Goal: Navigation & Orientation: Find specific page/section

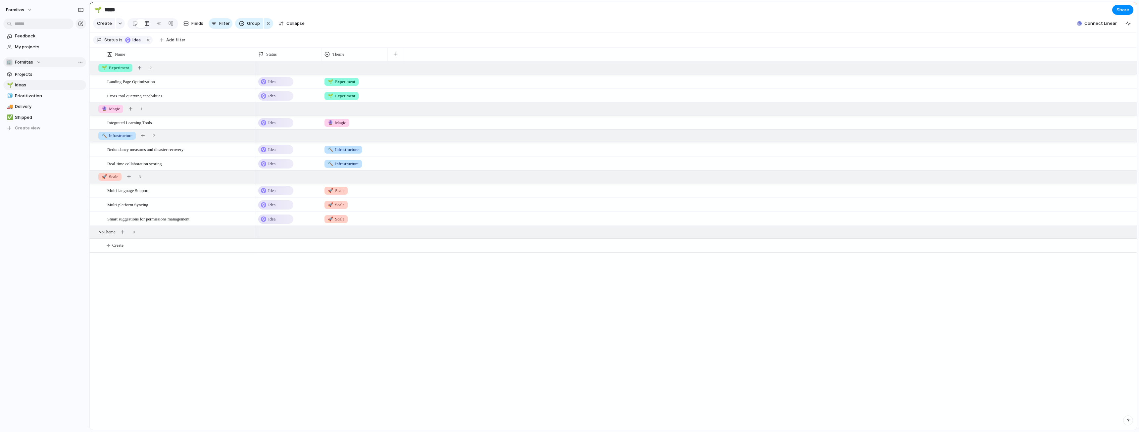
click at [36, 63] on div "🏢 Formitas" at bounding box center [23, 62] width 35 height 7
click at [34, 61] on div "🏢 Formitas Create new team" at bounding box center [569, 216] width 1139 height 432
click at [46, 47] on span "My projects" at bounding box center [49, 47] width 69 height 7
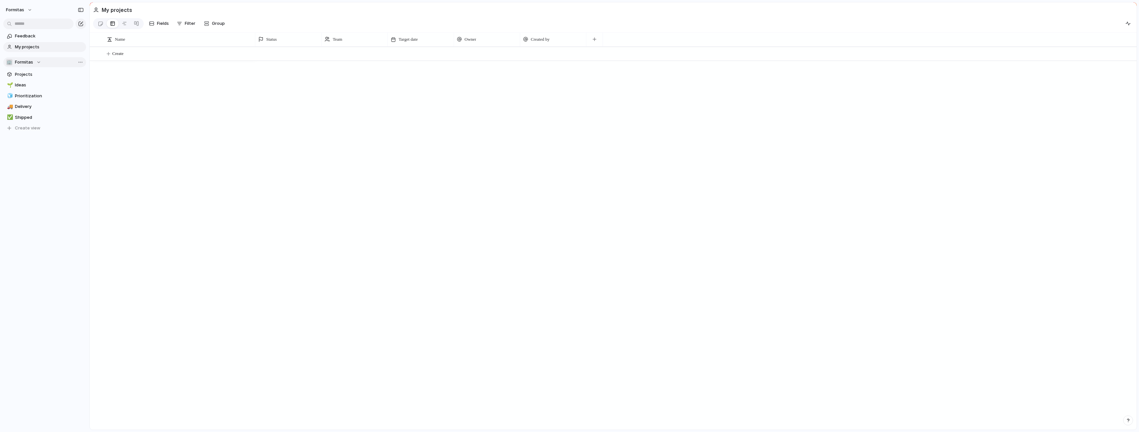
click at [28, 63] on span "Formitas" at bounding box center [24, 62] width 18 height 7
click at [29, 88] on span "Formitas" at bounding box center [30, 88] width 18 height 7
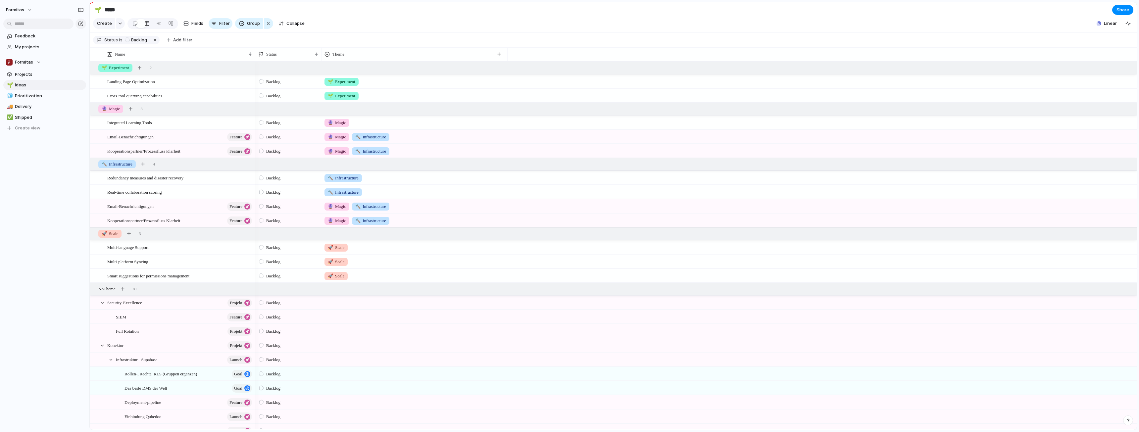
drag, startPoint x: 388, startPoint y: 61, endPoint x: 491, endPoint y: 66, distance: 103.4
click at [298, 61] on div at bounding box center [490, 54] width 3 height 14
click at [42, 109] on span "Delivery" at bounding box center [49, 106] width 69 height 7
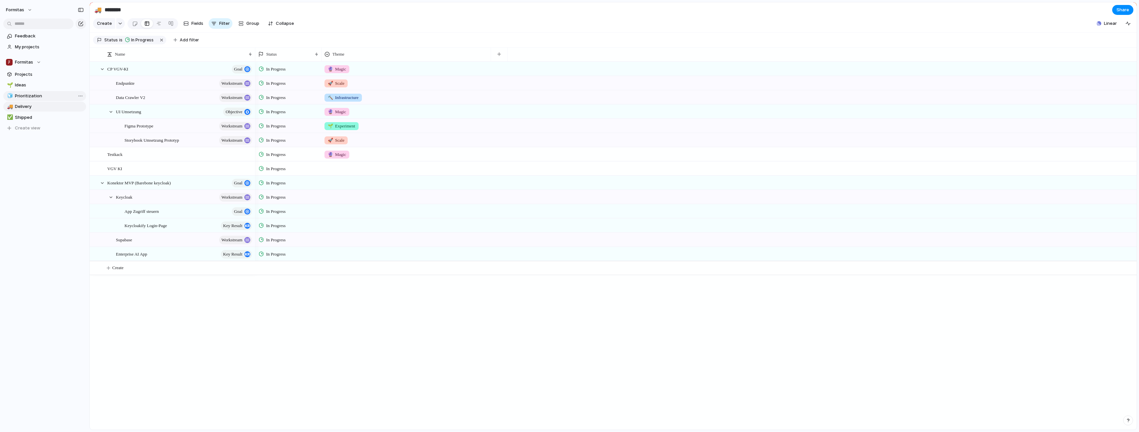
click at [44, 98] on span "Prioritization" at bounding box center [49, 96] width 69 height 7
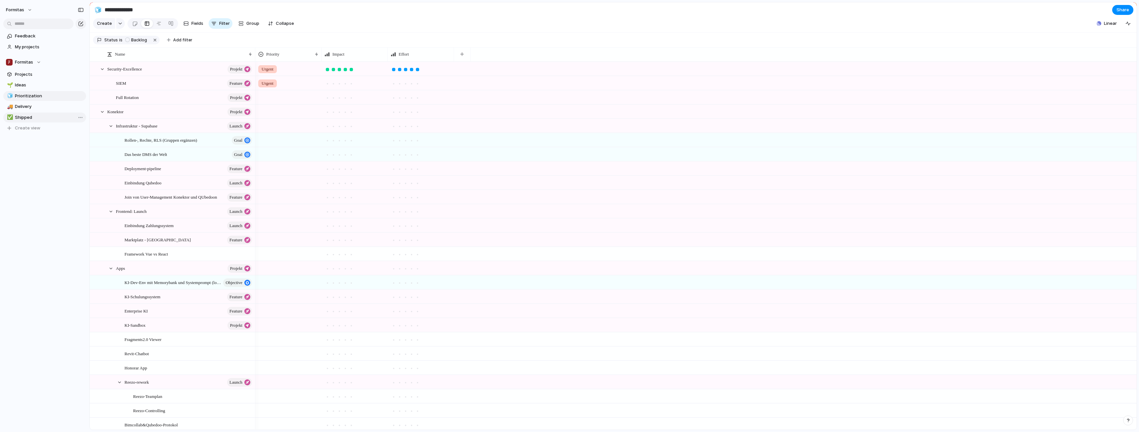
click at [41, 116] on span "Shipped" at bounding box center [49, 117] width 69 height 7
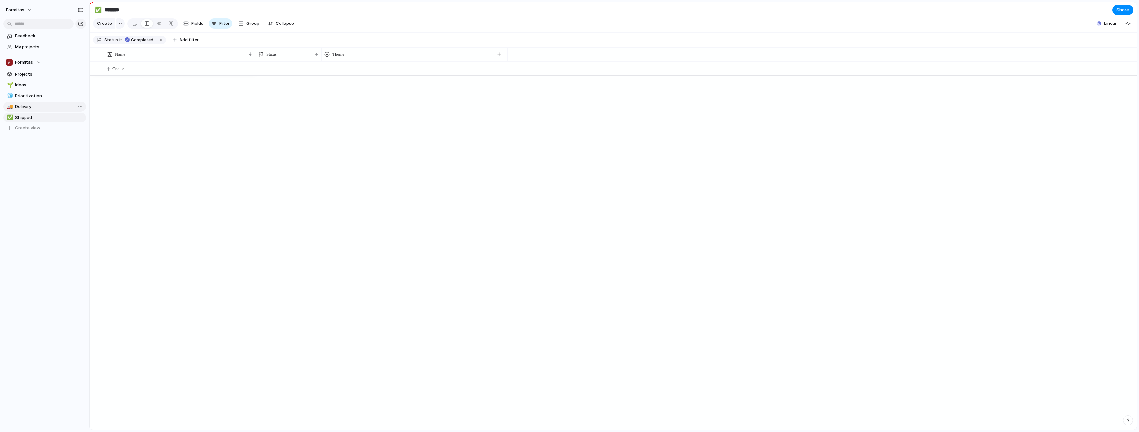
click at [40, 107] on span "Delivery" at bounding box center [49, 106] width 69 height 7
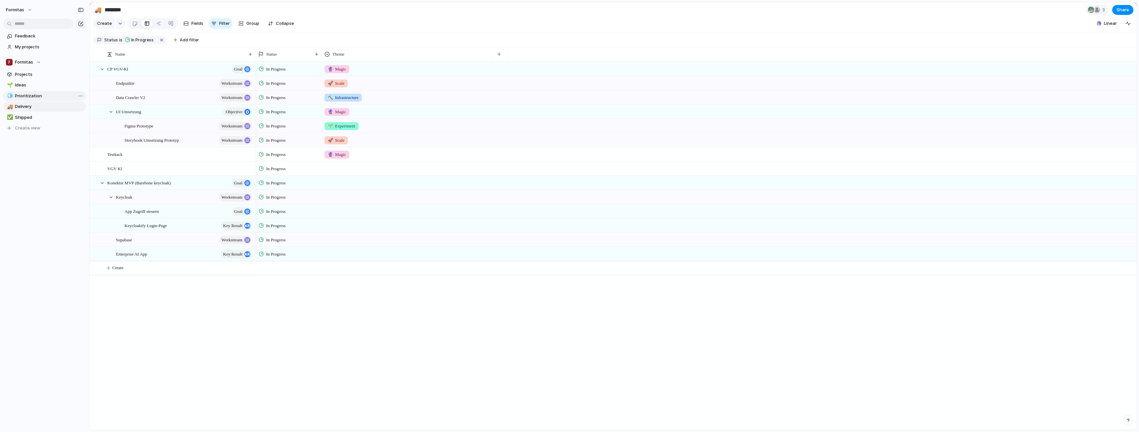
click at [43, 96] on span "Prioritization" at bounding box center [49, 96] width 69 height 7
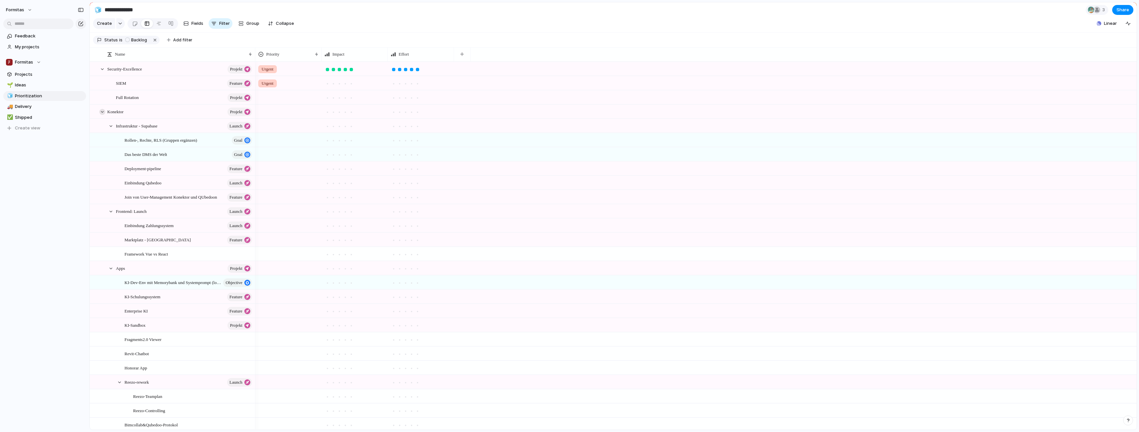
click at [100, 115] on div at bounding box center [102, 112] width 6 height 6
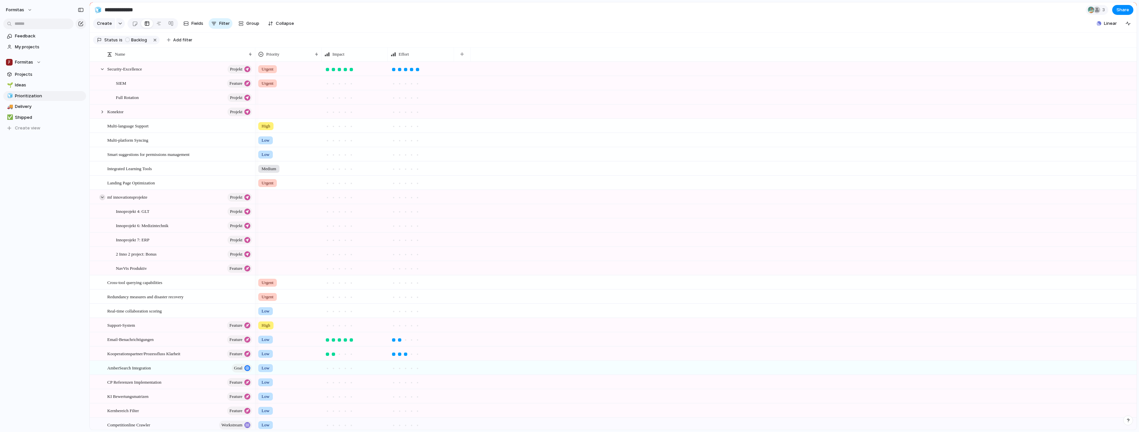
click at [101, 200] on div at bounding box center [102, 197] width 6 height 6
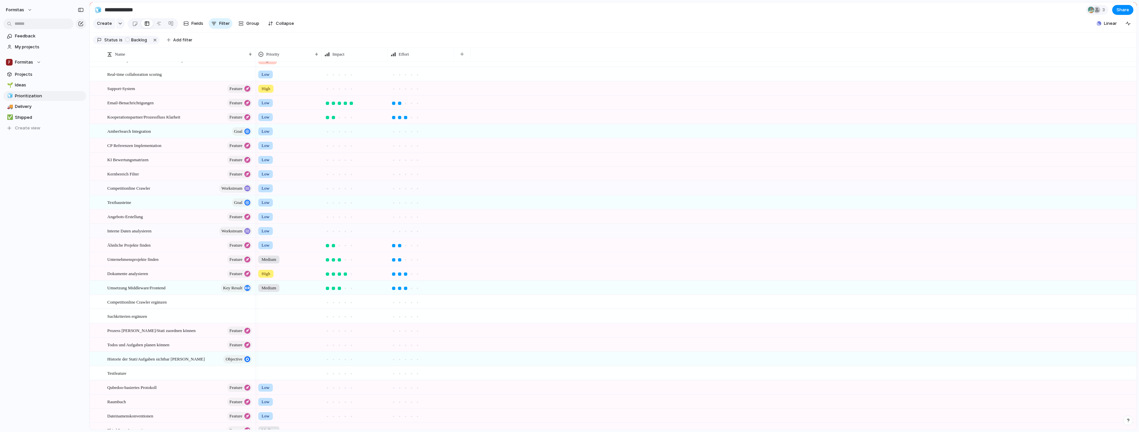
scroll to position [292, 0]
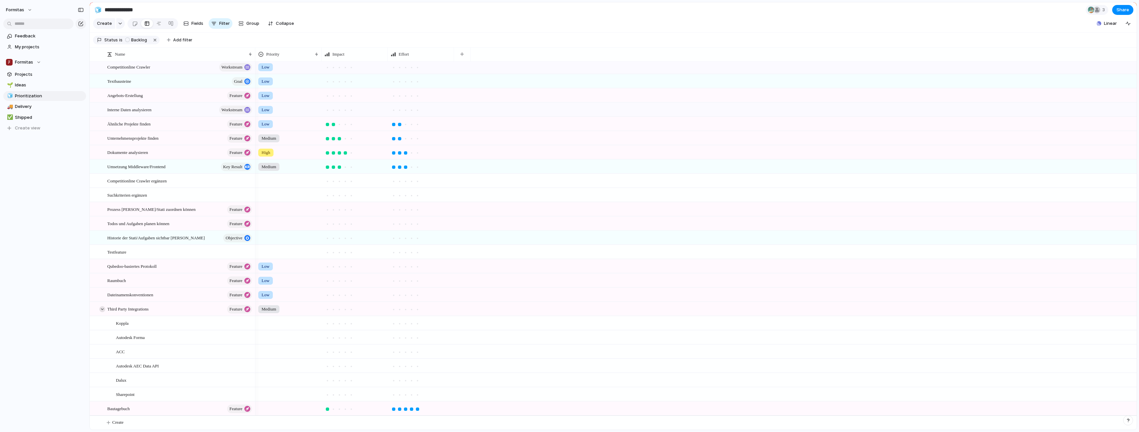
click at [101, 311] on div at bounding box center [102, 309] width 6 height 6
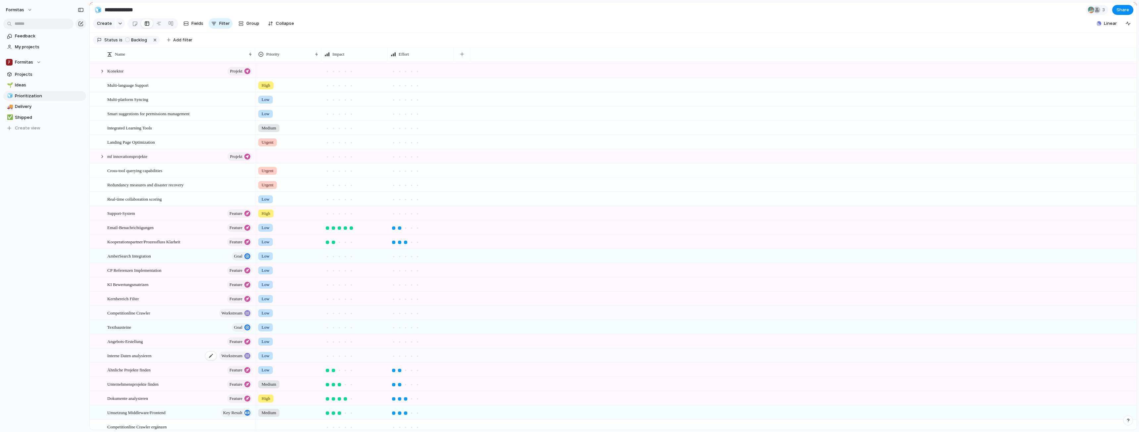
scroll to position [0, 0]
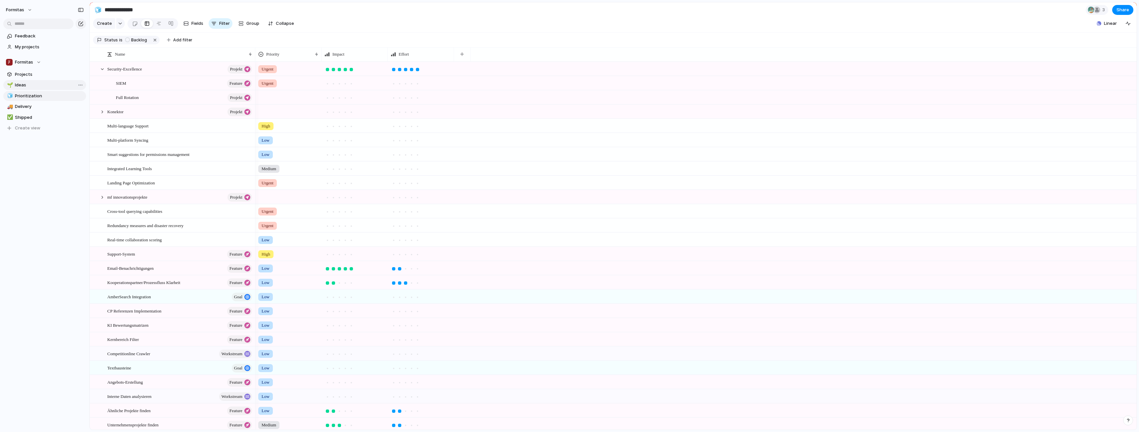
click at [28, 83] on span "Ideas" at bounding box center [49, 85] width 69 height 7
type input "*****"
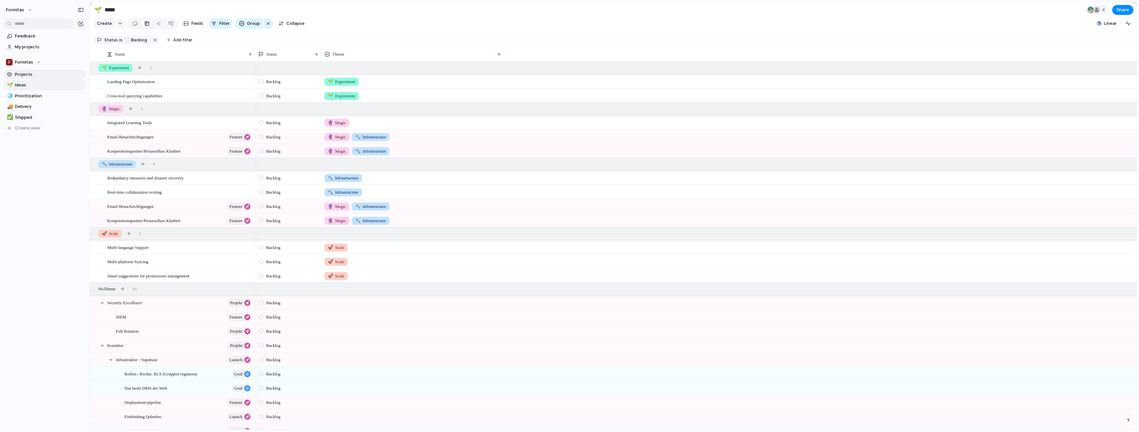
click at [33, 74] on span "Projects" at bounding box center [49, 74] width 69 height 7
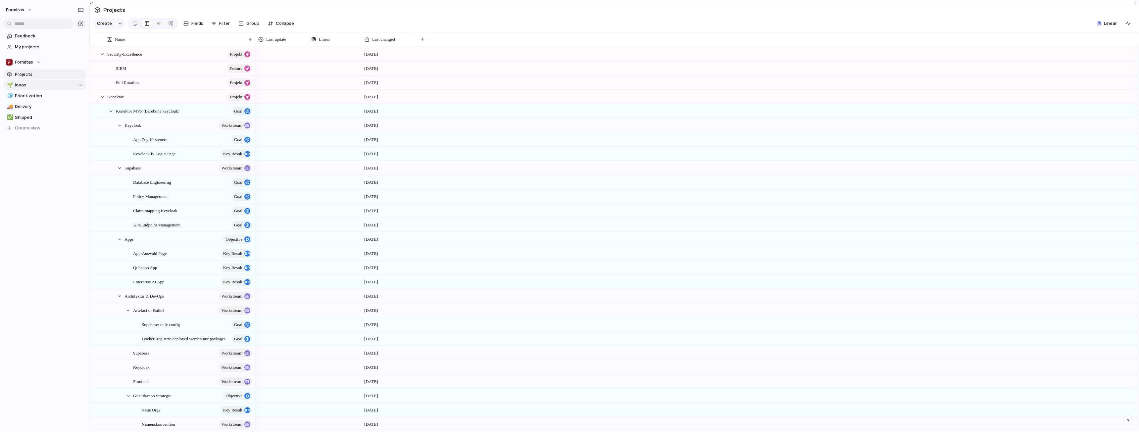
click at [35, 82] on span "Ideas" at bounding box center [49, 85] width 69 height 7
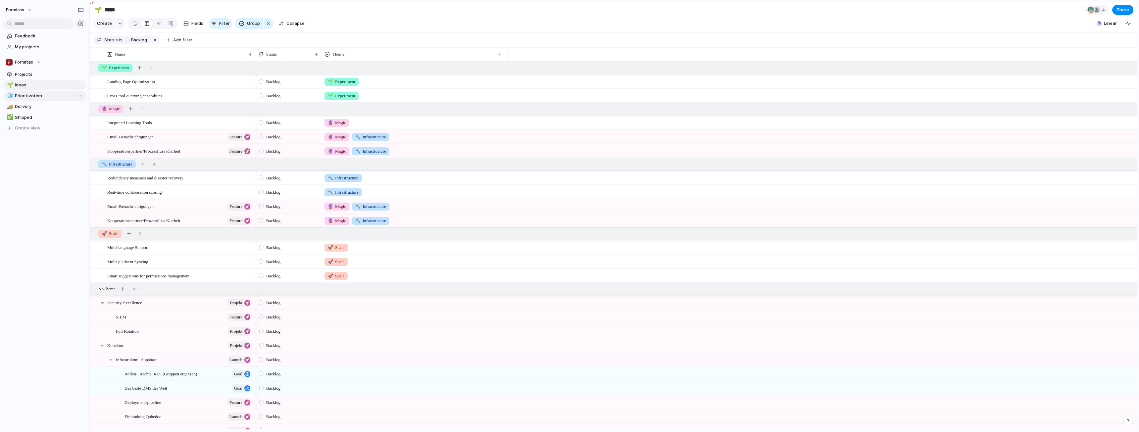
click at [37, 95] on span "Prioritization" at bounding box center [49, 96] width 69 height 7
type input "**********"
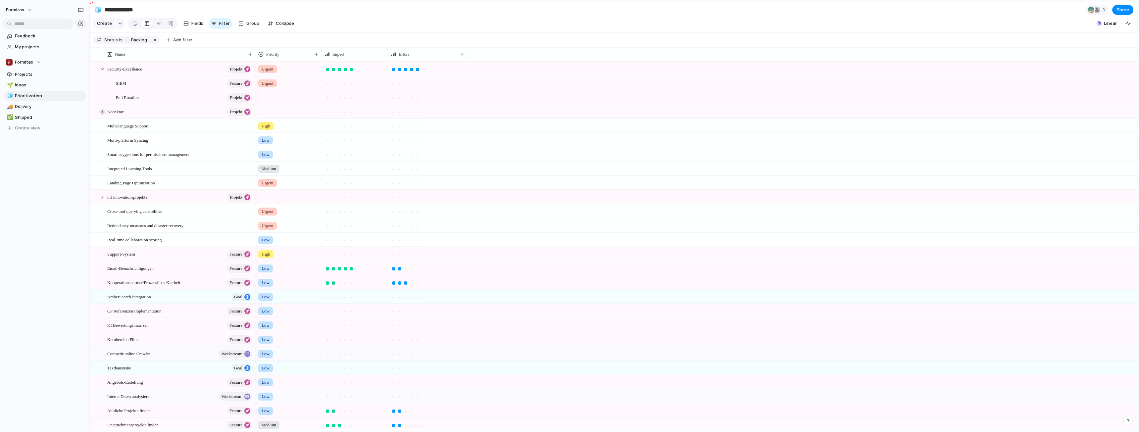
click at [102, 115] on div at bounding box center [102, 112] width 6 height 6
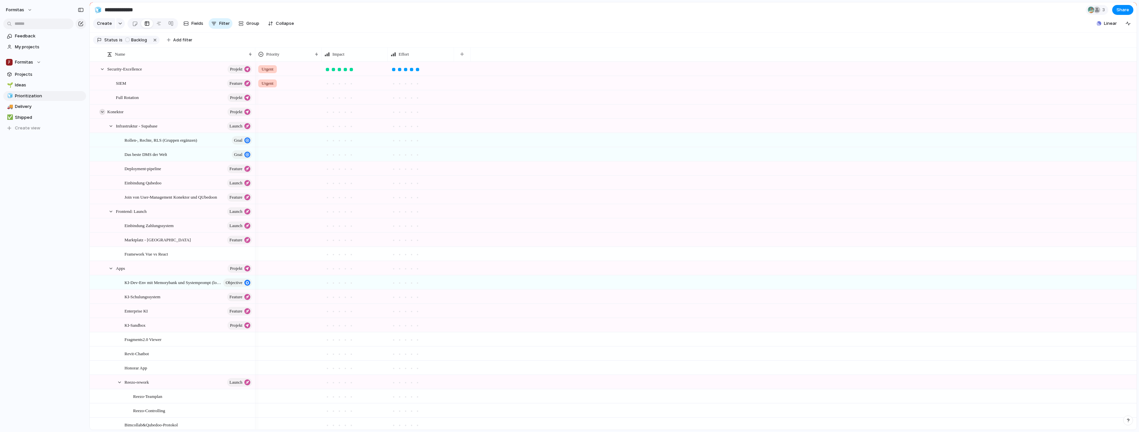
click at [102, 115] on div at bounding box center [102, 112] width 6 height 6
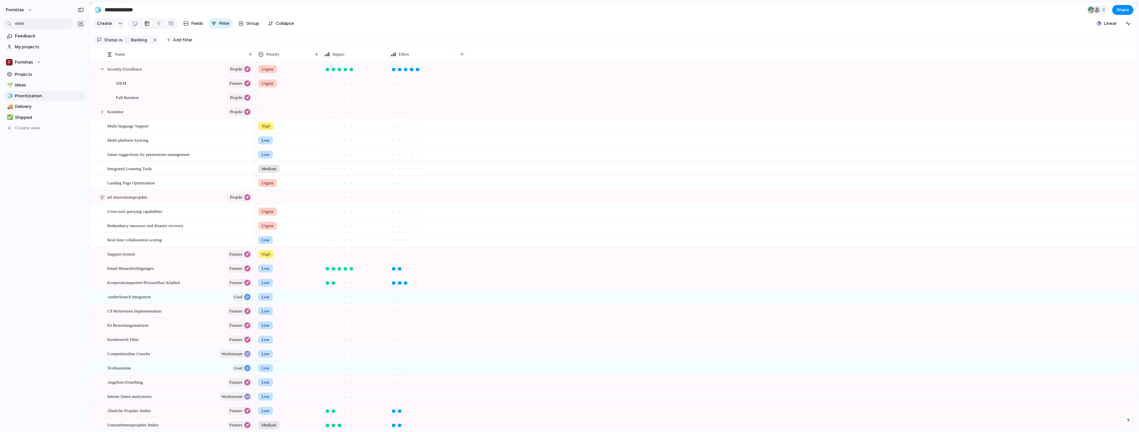
click at [103, 200] on div at bounding box center [102, 197] width 6 height 6
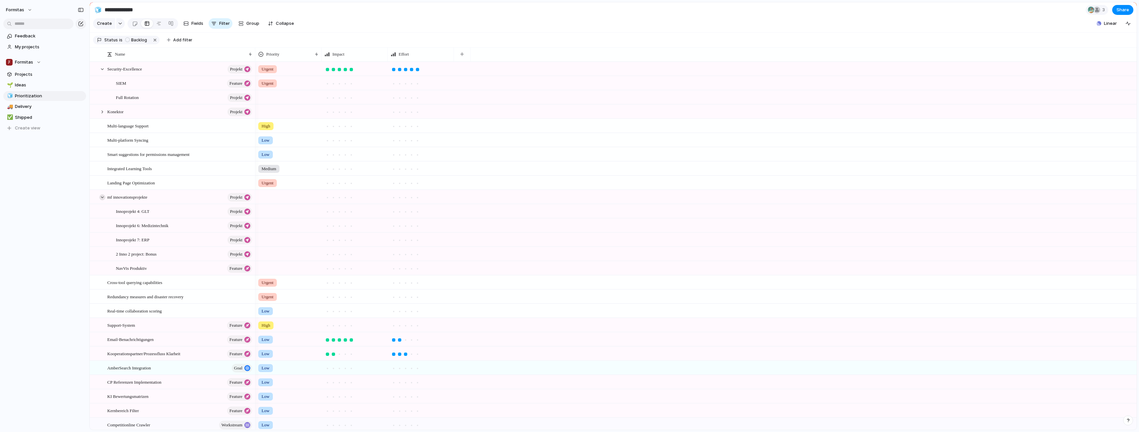
click at [102, 200] on div at bounding box center [102, 197] width 6 height 6
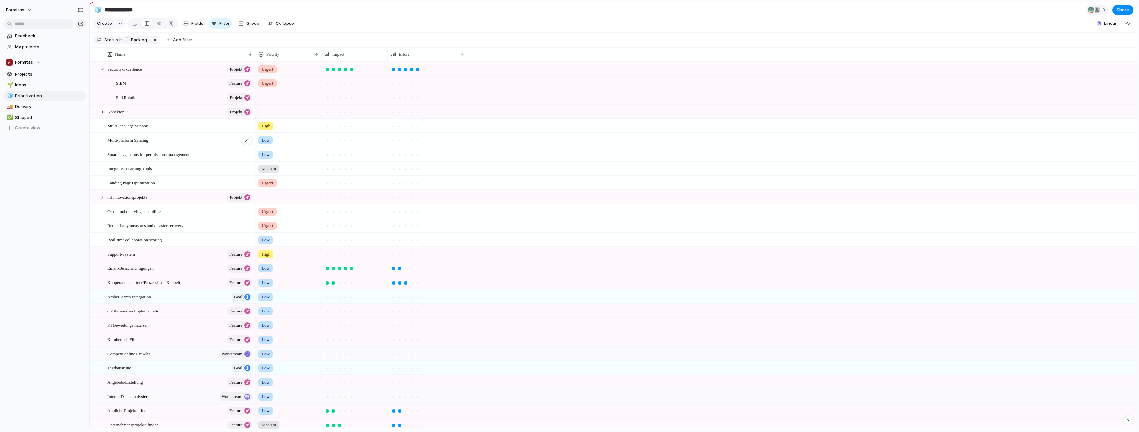
scroll to position [66, 0]
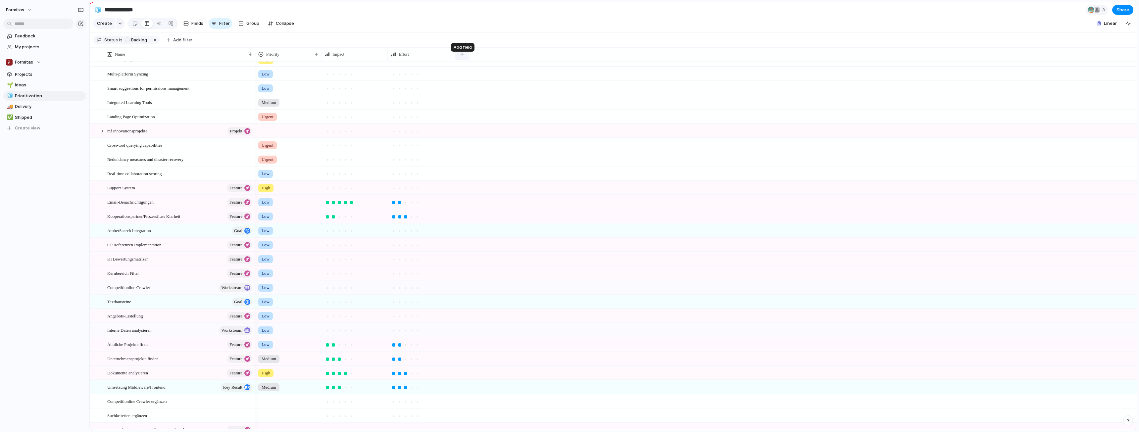
click at [298, 58] on button "button" at bounding box center [462, 54] width 14 height 12
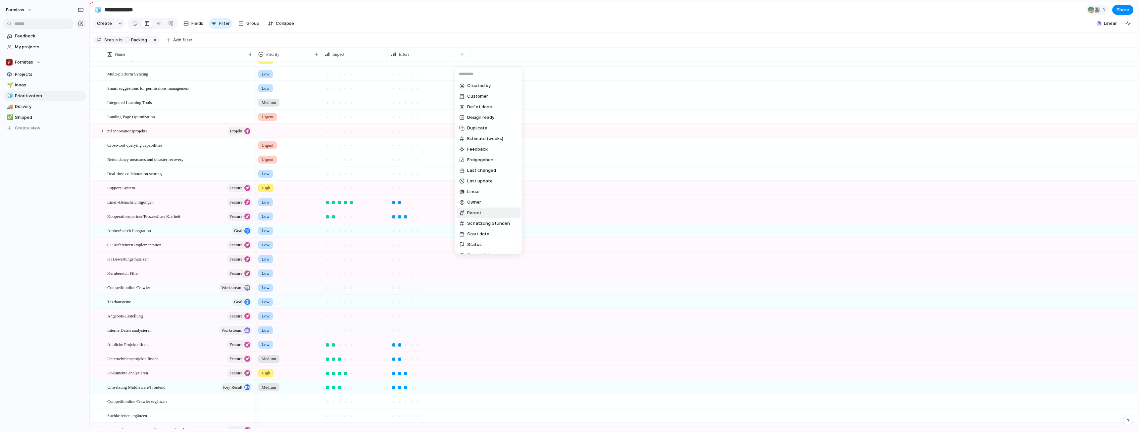
scroll to position [33, 0]
click at [298, 226] on li "Start date" at bounding box center [489, 224] width 64 height 11
click at [298, 60] on button "button" at bounding box center [528, 54] width 14 height 12
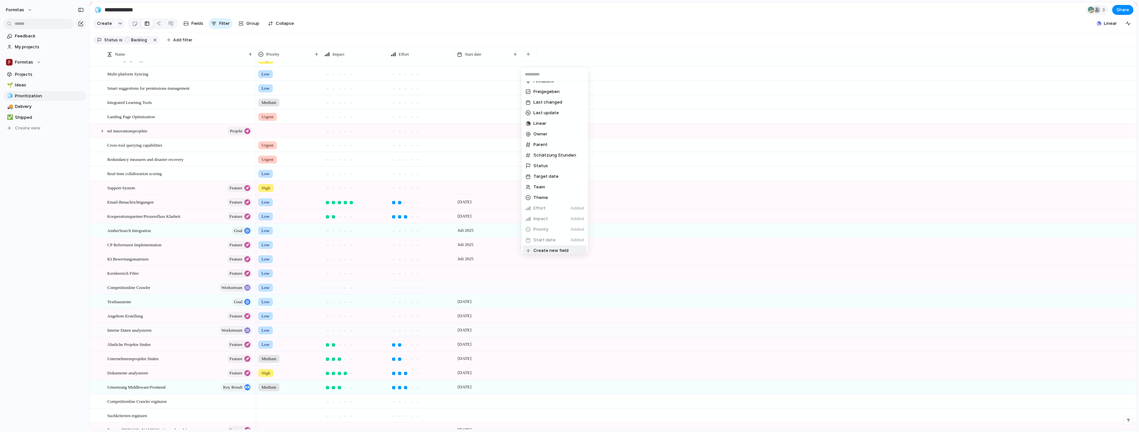
scroll to position [95, 0]
click at [298, 174] on li "Target date" at bounding box center [555, 173] width 64 height 11
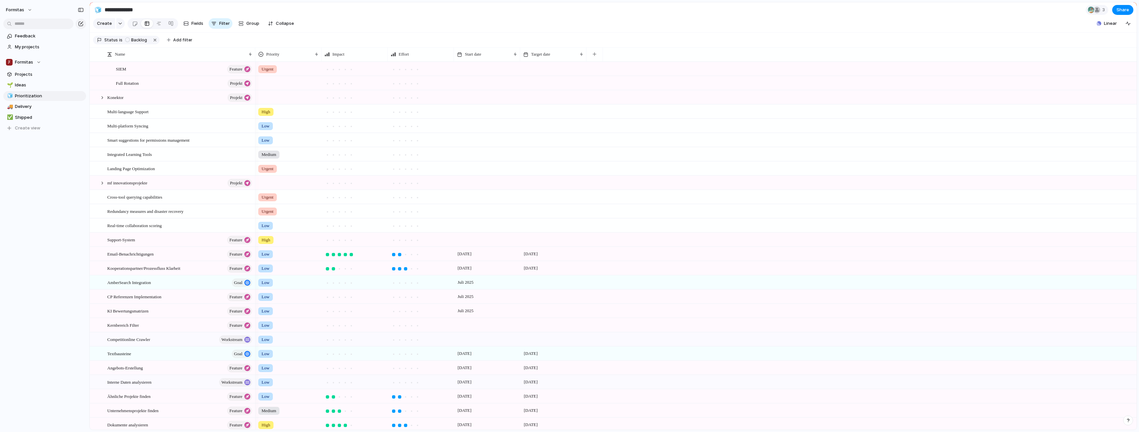
scroll to position [0, 0]
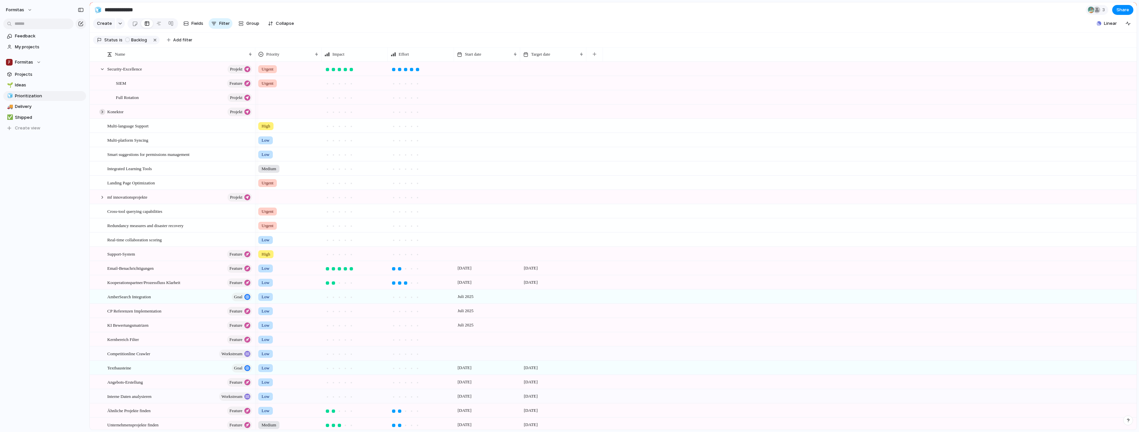
click at [102, 115] on div at bounding box center [102, 112] width 6 height 6
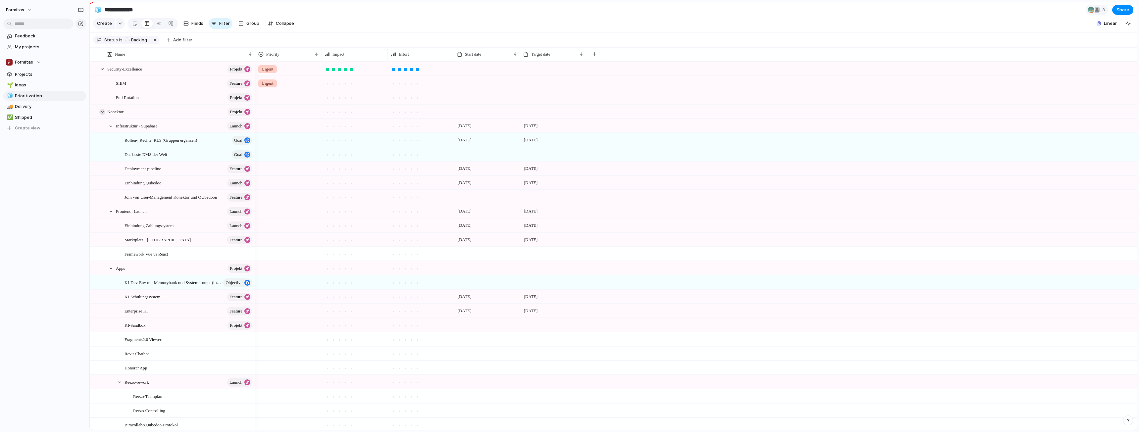
click at [104, 115] on div at bounding box center [102, 112] width 6 height 6
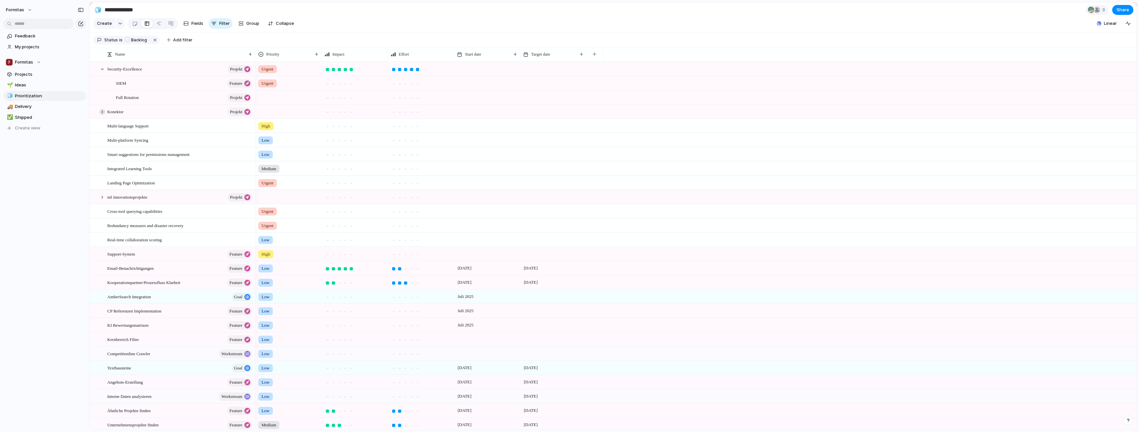
click at [104, 115] on div at bounding box center [102, 112] width 6 height 6
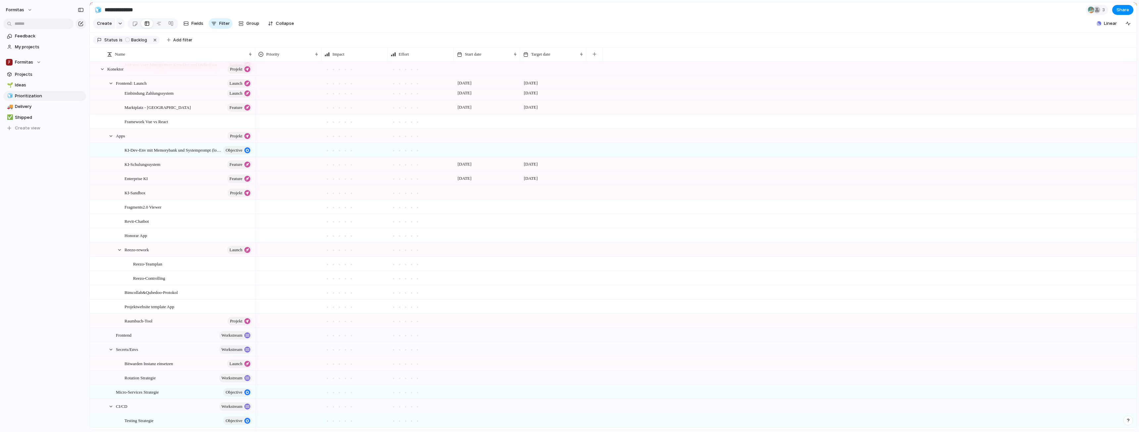
scroll to position [199, 0]
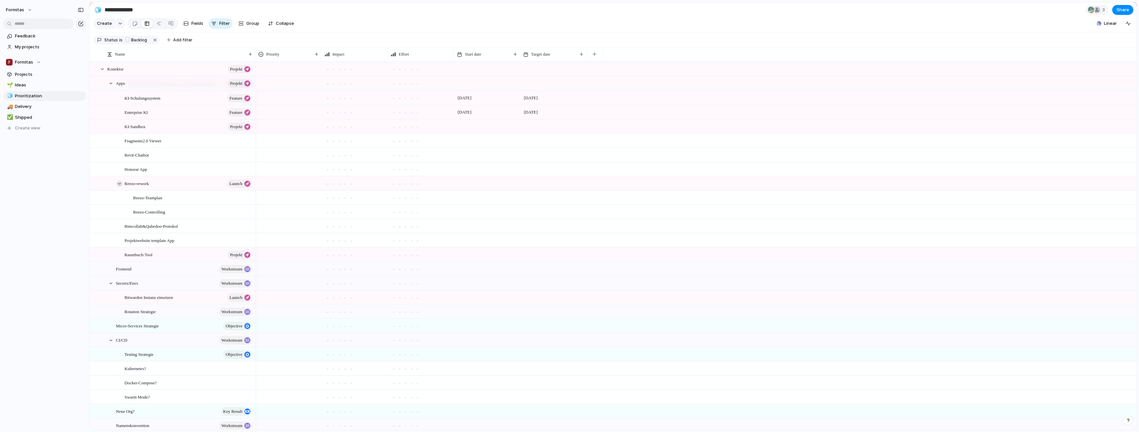
click at [119, 187] on div at bounding box center [120, 184] width 6 height 6
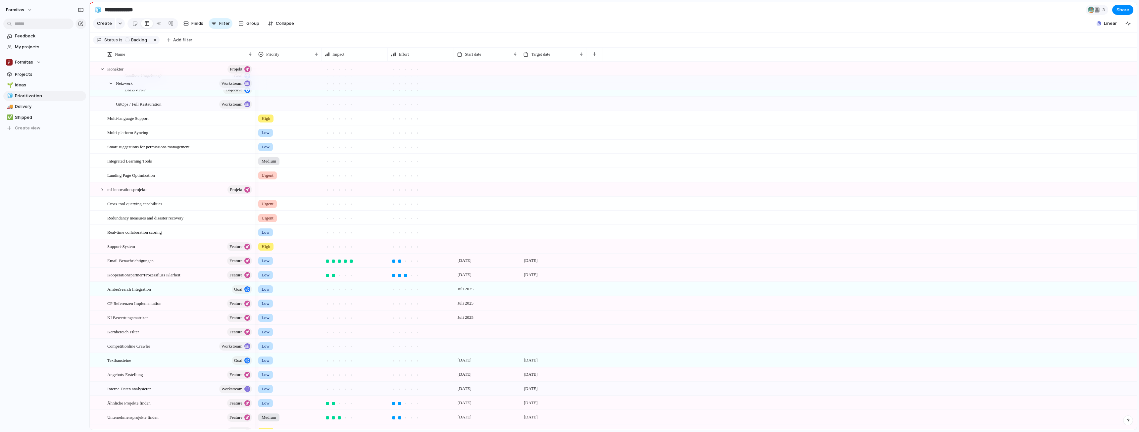
scroll to position [629, 0]
